Goal: Task Accomplishment & Management: Manage account settings

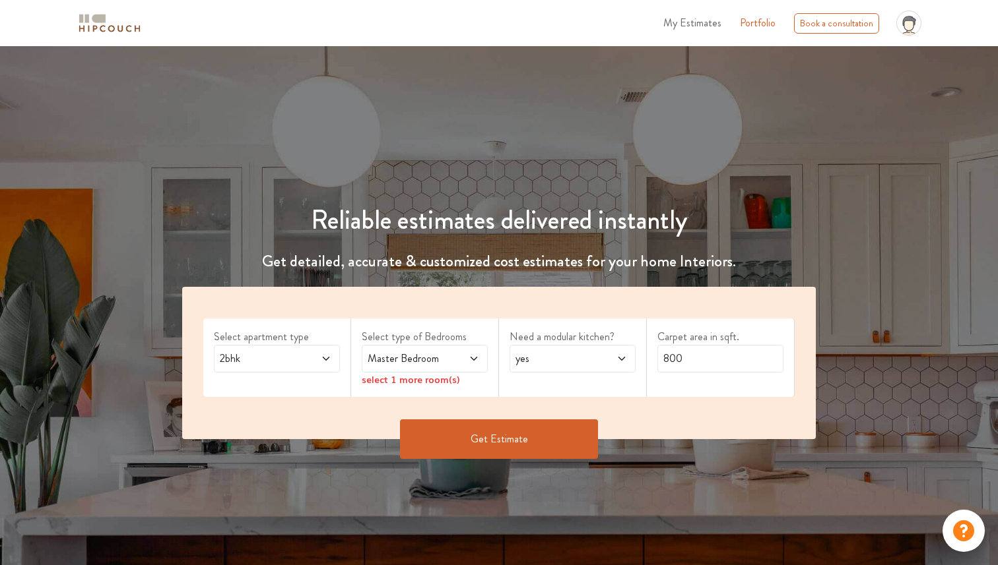
click at [902, 24] on icon "profile pic" at bounding box center [908, 23] width 25 height 25
click at [691, 20] on span "My Estimates" at bounding box center [692, 22] width 58 height 15
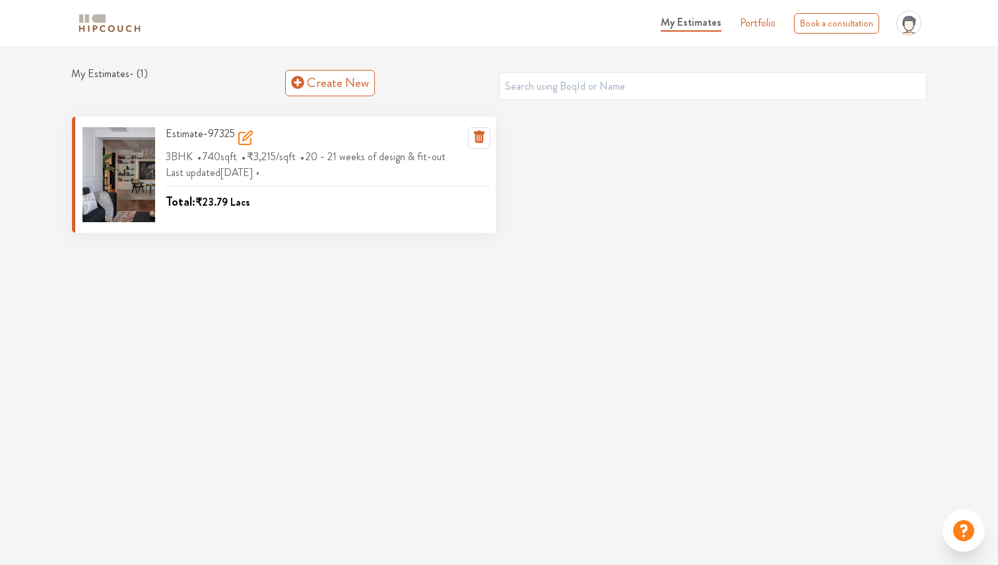
click at [142, 185] on div at bounding box center [118, 174] width 73 height 95
click at [189, 141] on h3 "Estimate-97325" at bounding box center [210, 138] width 88 height 22
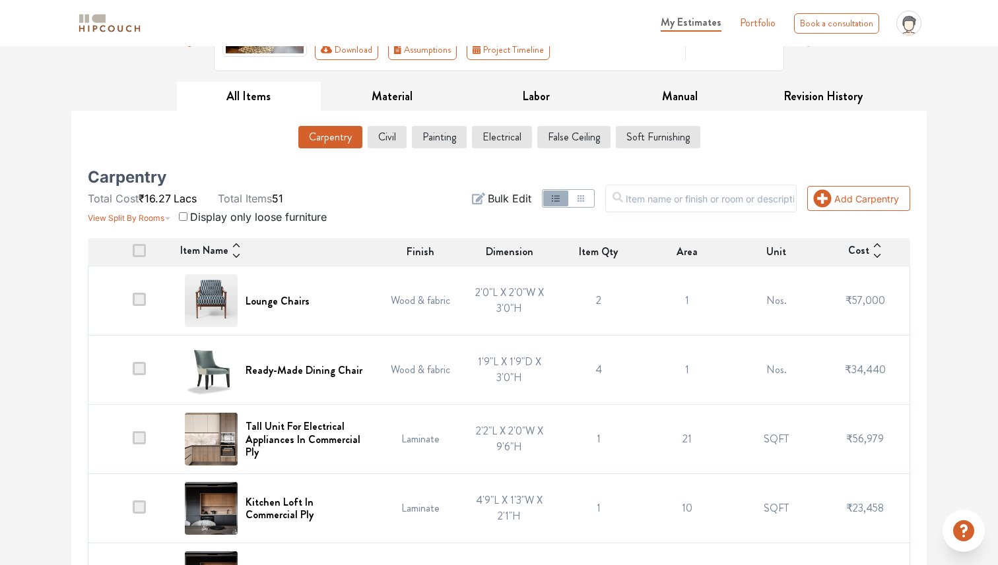
scroll to position [198, 0]
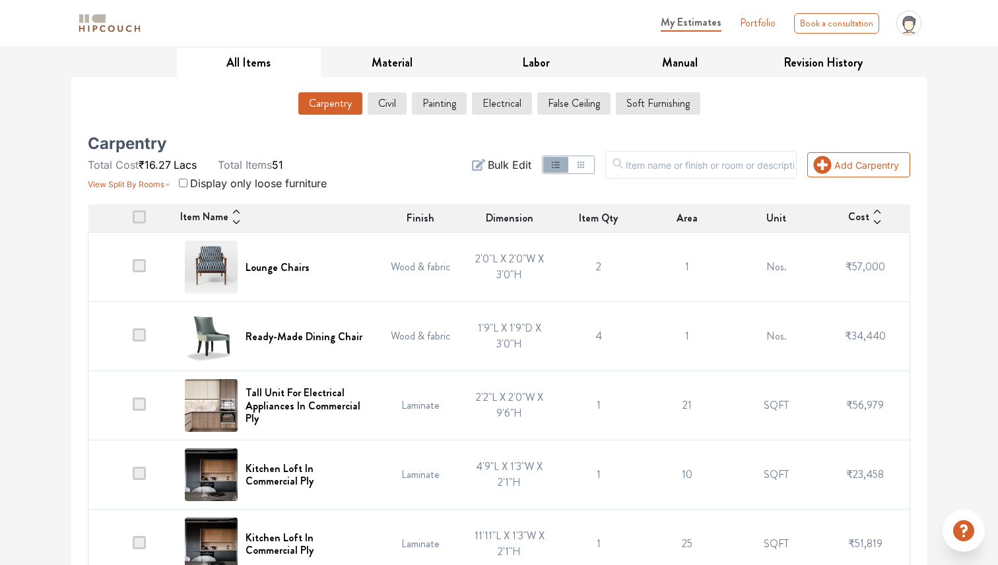
click at [141, 264] on span at bounding box center [139, 265] width 13 height 13
click at [133, 270] on input "checkbox" at bounding box center [133, 270] width 0 height 0
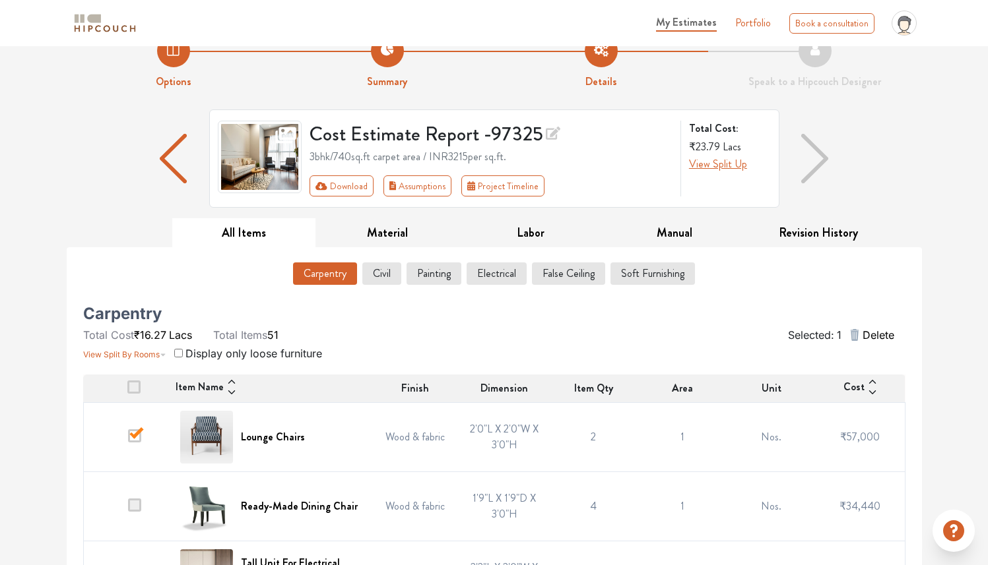
scroll to position [127, 0]
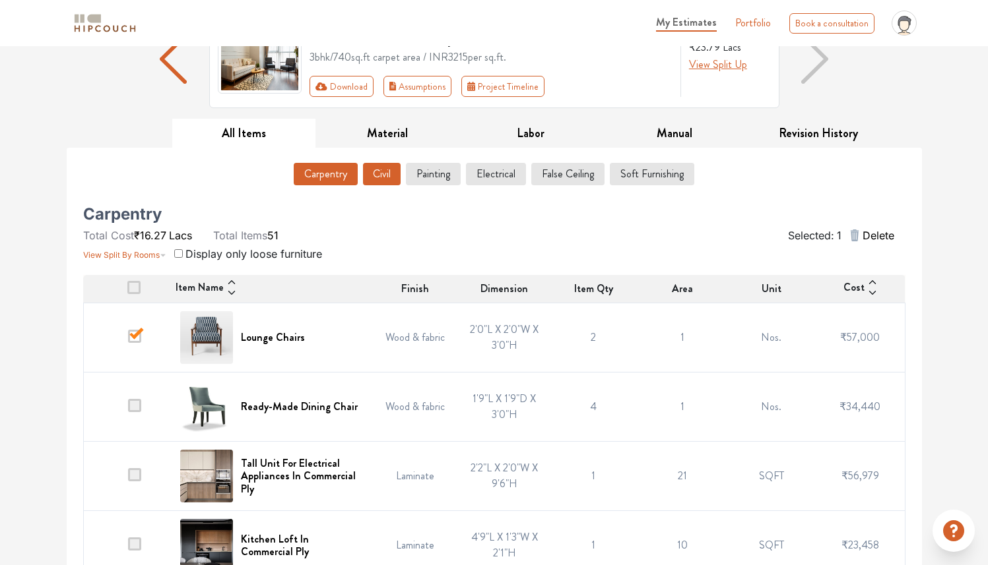
click at [378, 171] on button "Civil" at bounding box center [382, 174] width 38 height 22
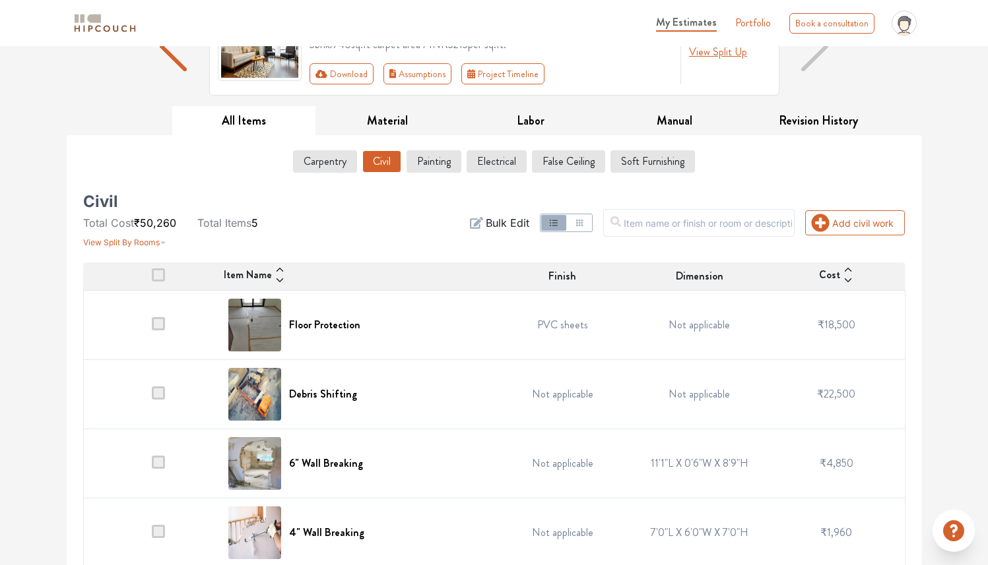
scroll to position [222, 0]
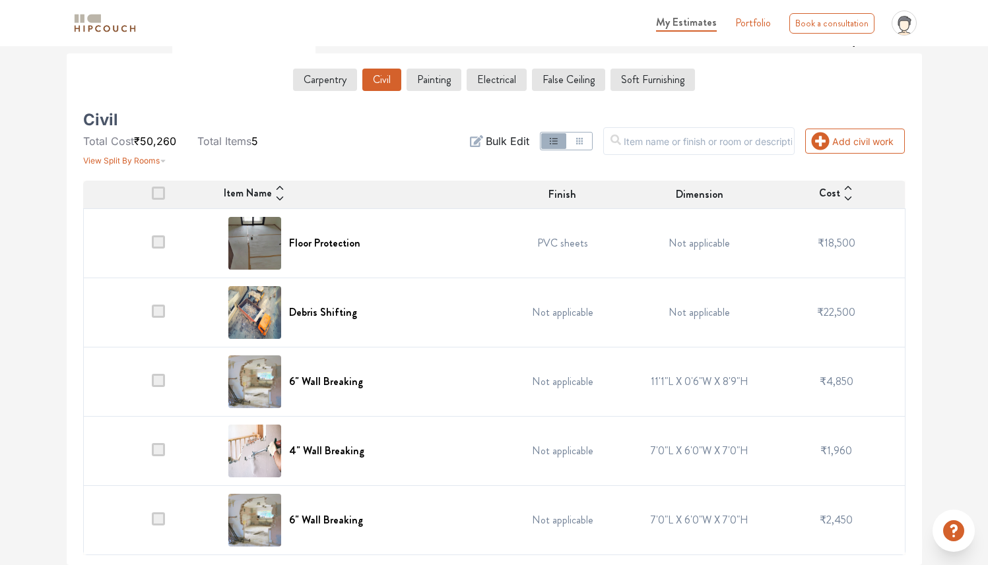
click at [337, 320] on div "Debris Shifting" at bounding box center [357, 312] width 258 height 53
click at [294, 304] on div "Debris Shifting" at bounding box center [357, 312] width 258 height 53
click at [301, 311] on h6 "Debris Shifting" at bounding box center [323, 312] width 68 height 13
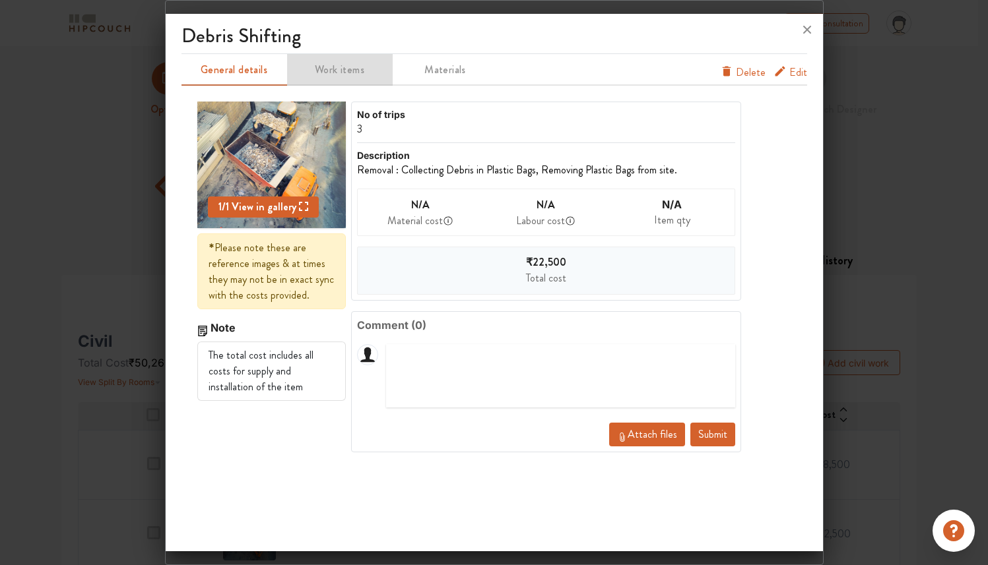
click at [349, 69] on span "Work items" at bounding box center [339, 70] width 103 height 18
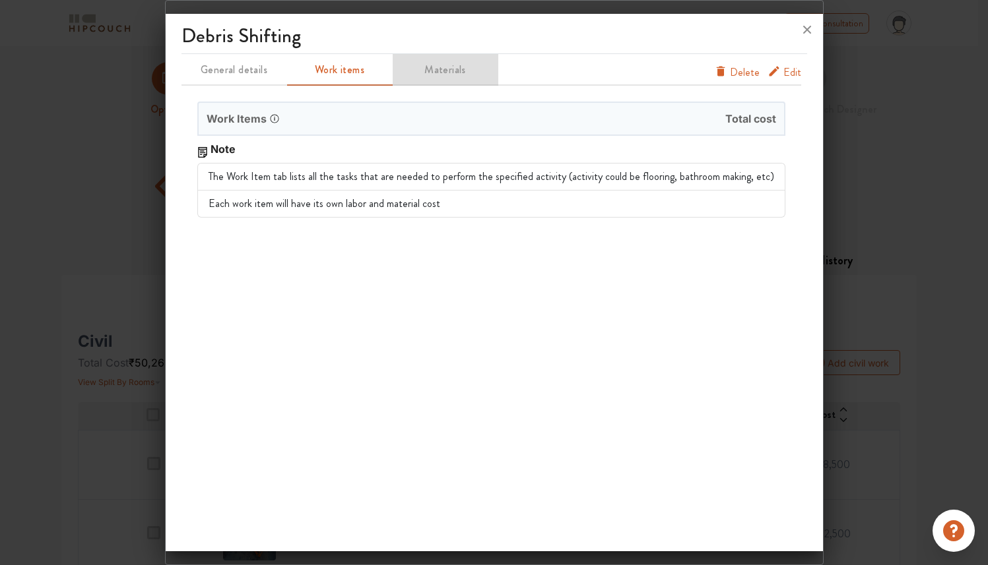
click at [446, 73] on span "Materials" at bounding box center [445, 70] width 103 height 18
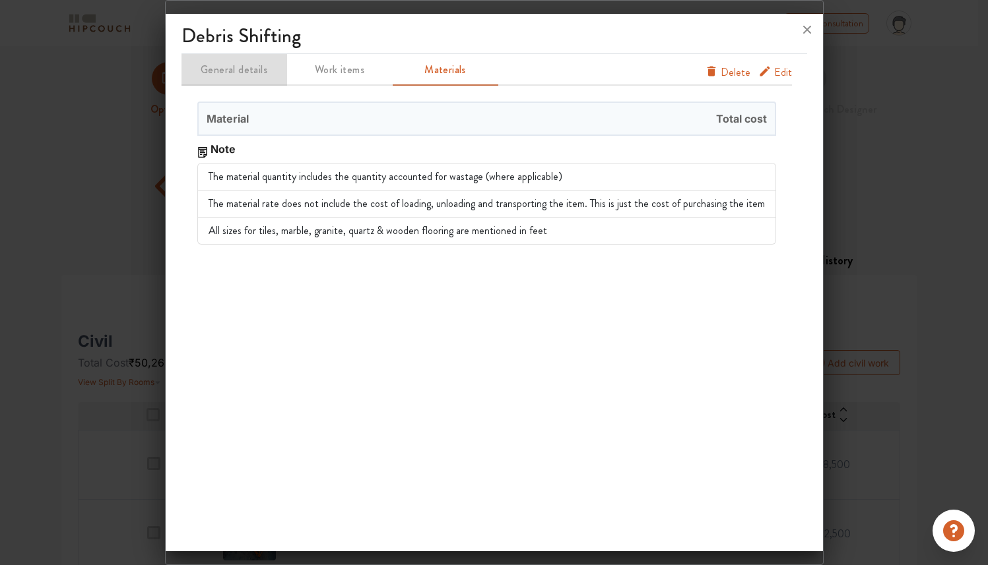
click at [265, 75] on span "General details" at bounding box center [234, 70] width 103 height 18
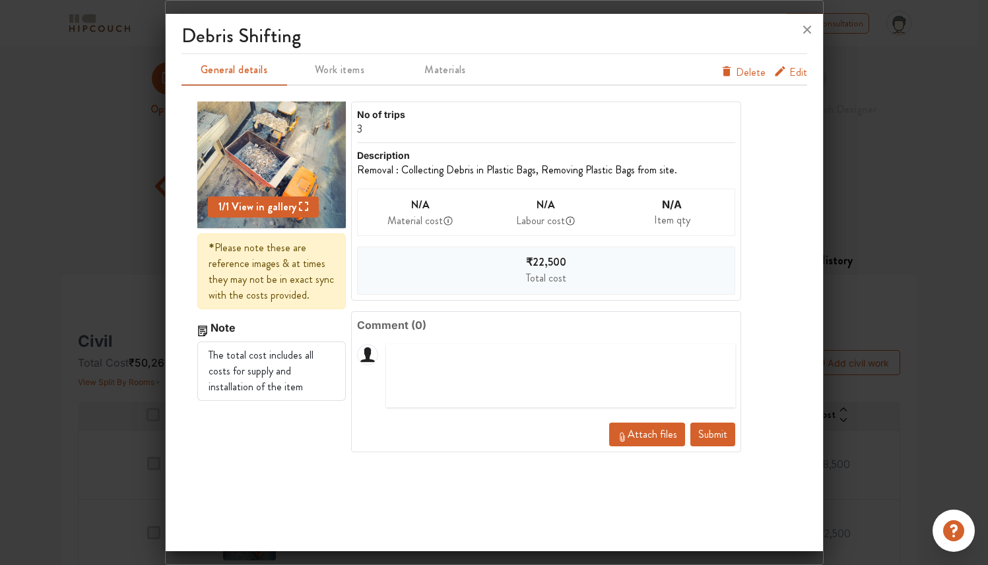
click at [788, 67] on button "Edit" at bounding box center [790, 75] width 34 height 21
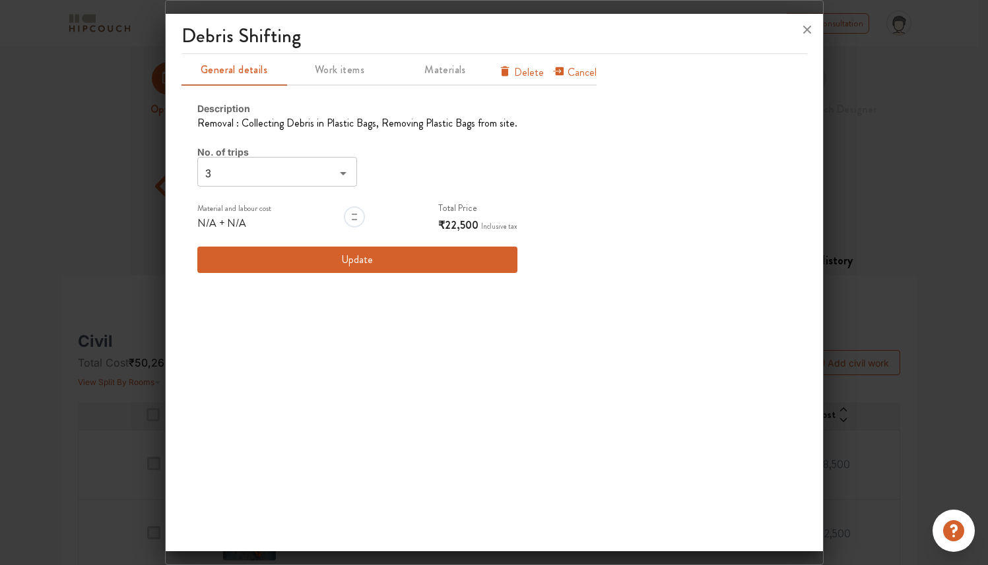
click at [346, 177] on icon "Open" at bounding box center [343, 174] width 16 height 16
type input "1"
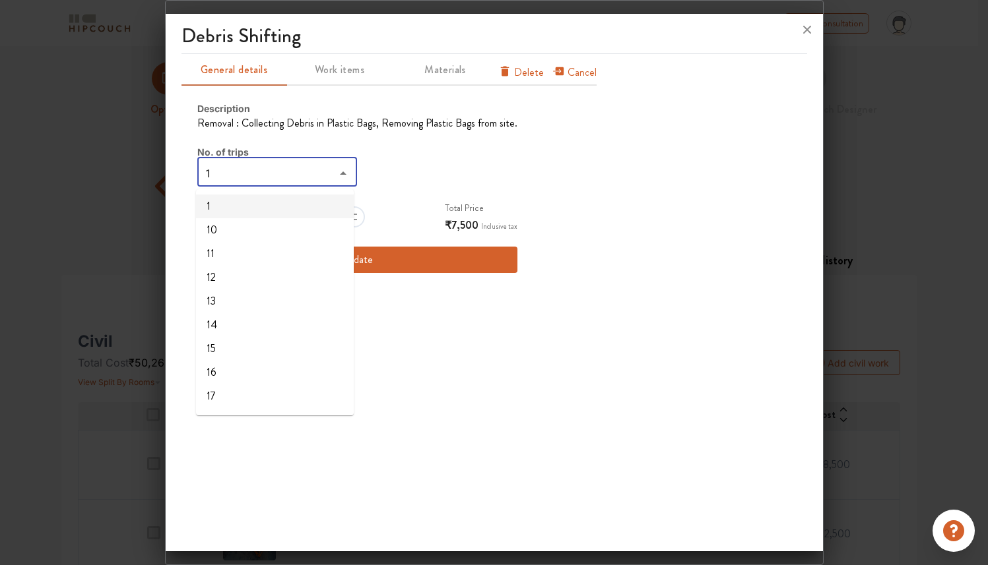
click at [255, 208] on li "1" at bounding box center [275, 207] width 158 height 24
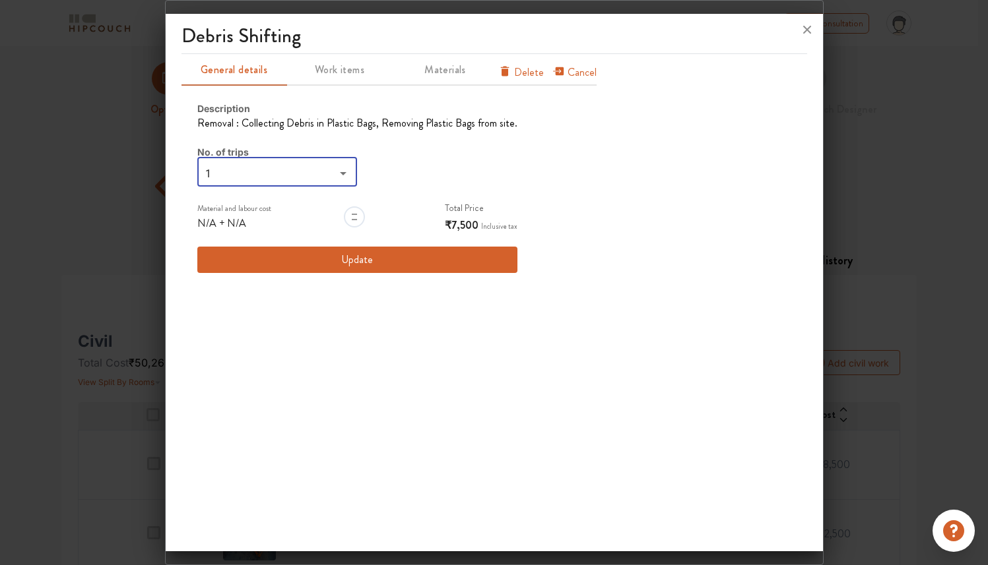
type input "1"
click at [228, 224] on span "N/A" at bounding box center [236, 223] width 19 height 15
click at [502, 264] on button "Update" at bounding box center [357, 260] width 320 height 26
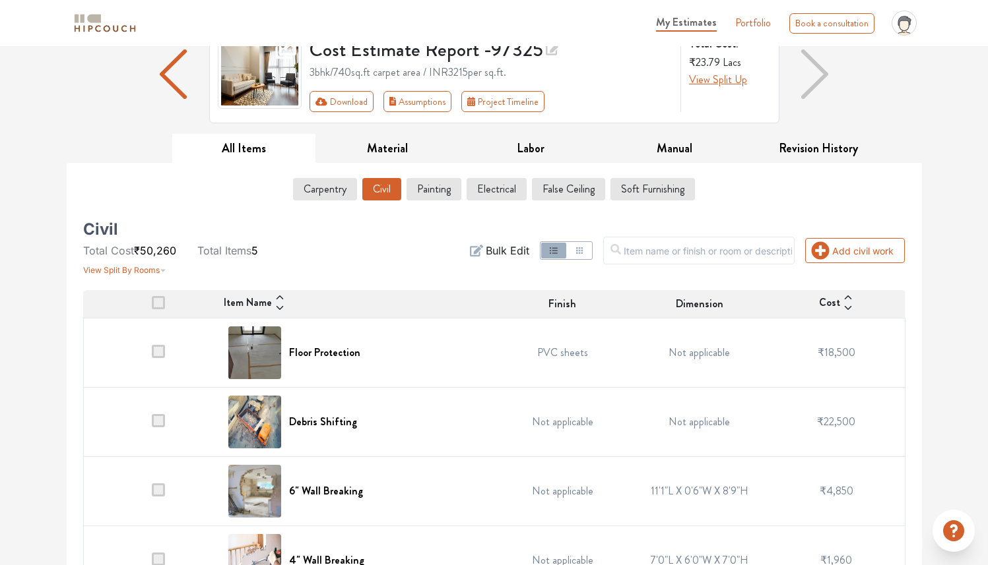
scroll to position [111, 0]
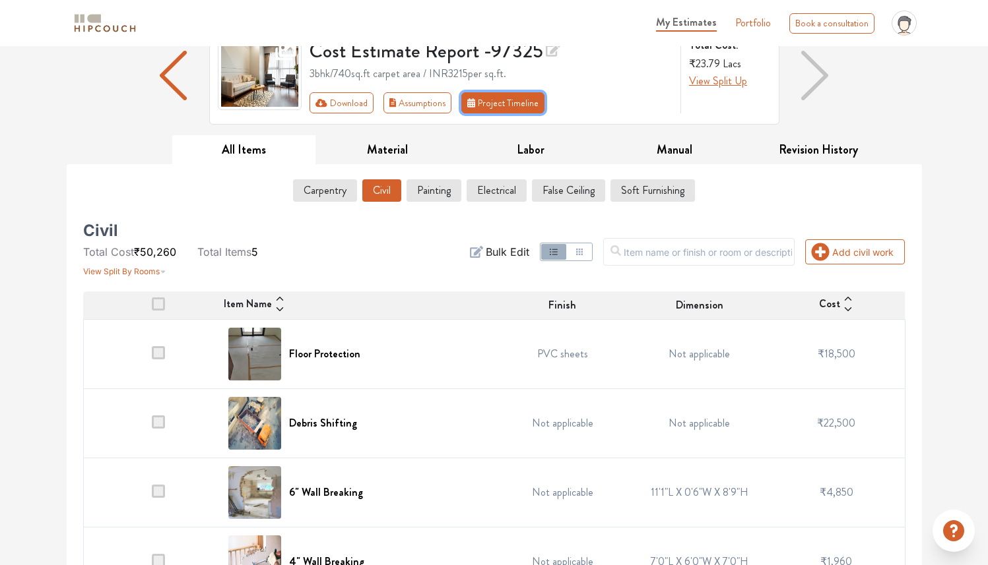
click at [514, 102] on button "Project Timeline" at bounding box center [502, 102] width 83 height 21
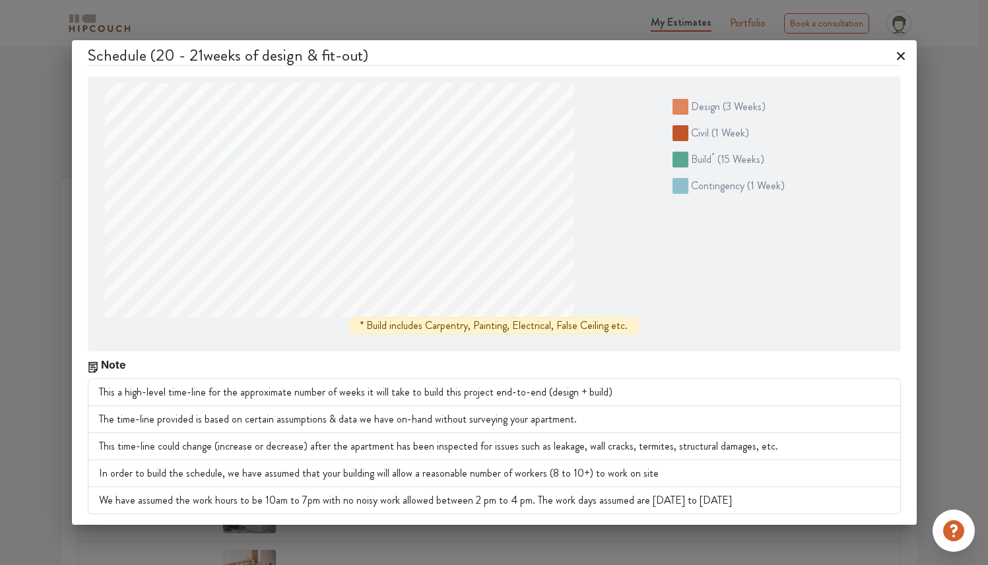
scroll to position [222, 0]
click at [947, 382] on div "Schedule ( 20 - 21 weeks of design & fit-out) design ( 3 weeks ) civil ( 1 week…" at bounding box center [494, 282] width 988 height 565
